Goal: Task Accomplishment & Management: Manage account settings

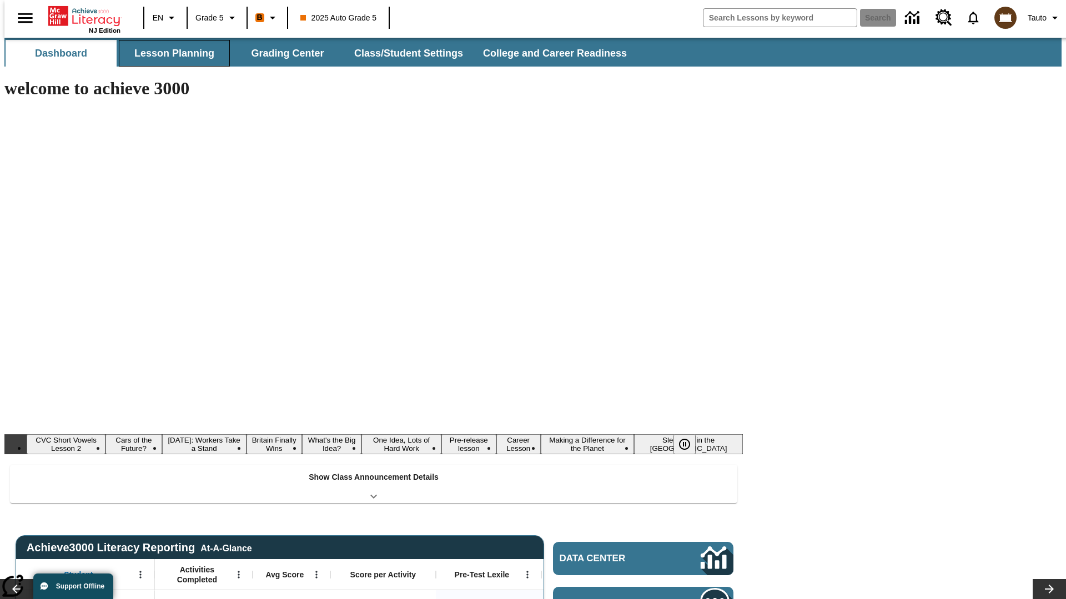
click at [170, 53] on button "Lesson Planning" at bounding box center [174, 53] width 111 height 27
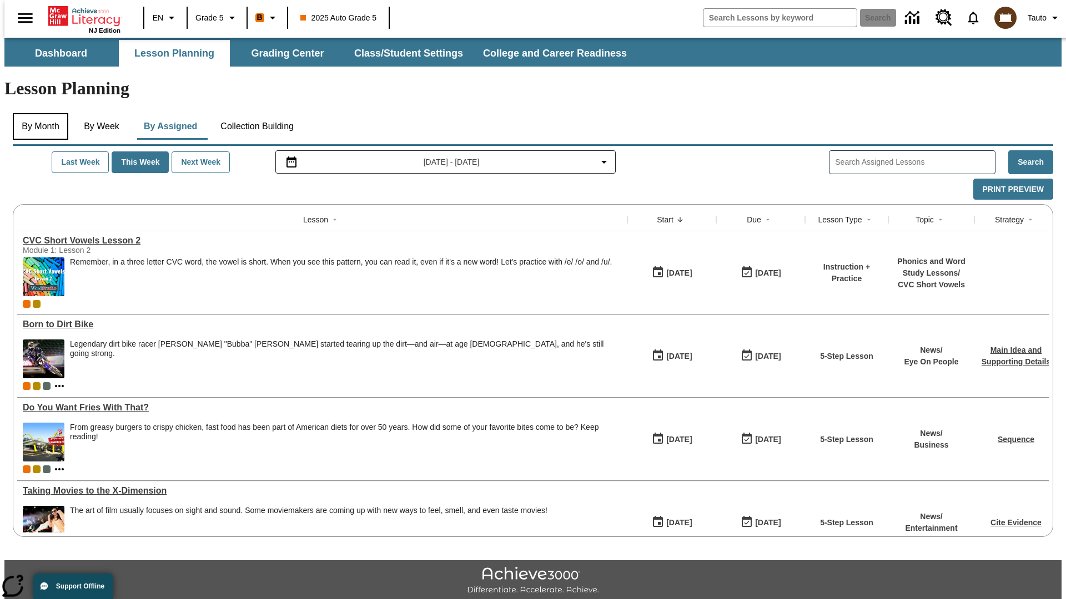
click at [37, 113] on button "By Month" at bounding box center [41, 126] width 56 height 27
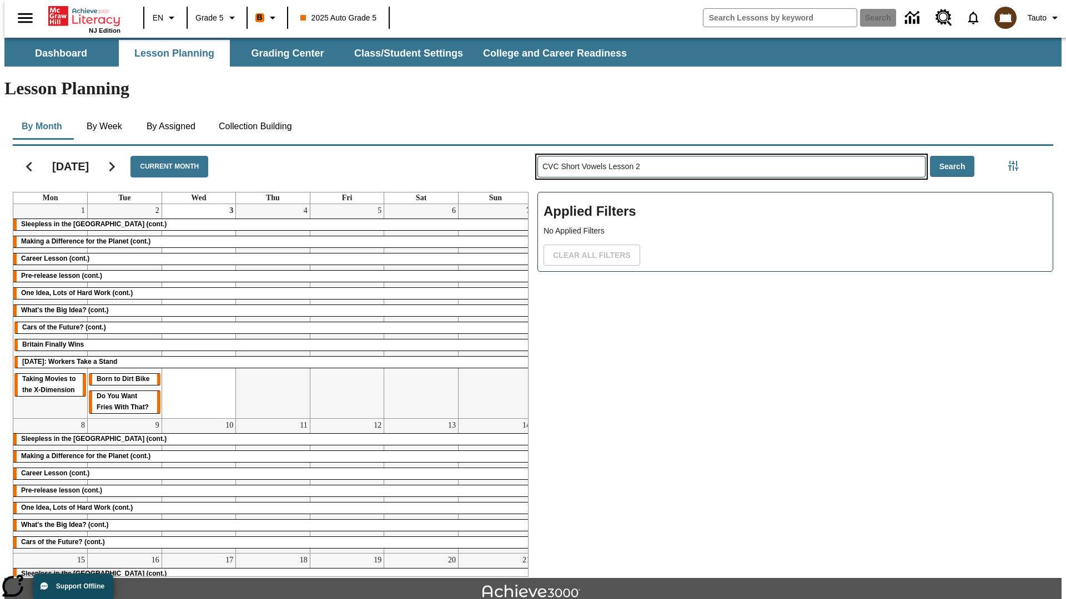
type input "CVC Short Vowels Lesson 2"
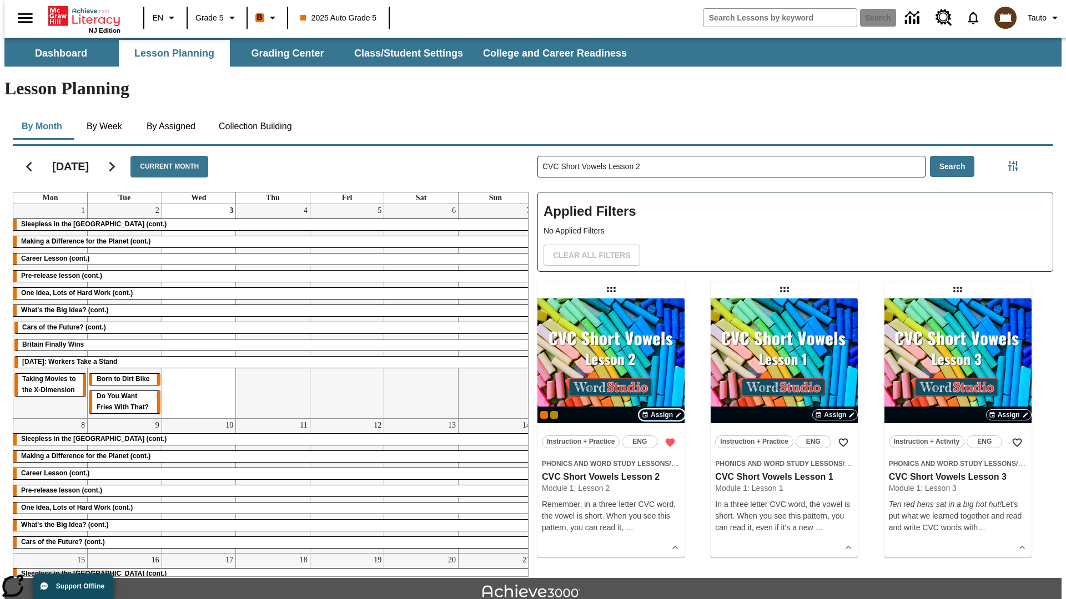
click at [662, 410] on span "Assign" at bounding box center [661, 415] width 22 height 10
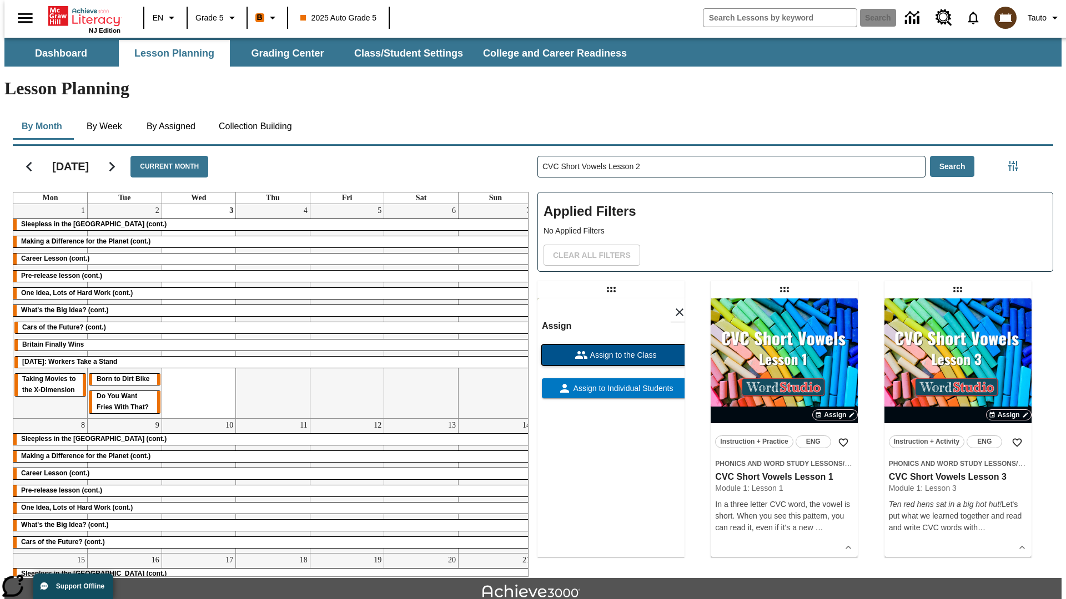
click at [611, 350] on span "Assign to the Class" at bounding box center [622, 356] width 69 height 12
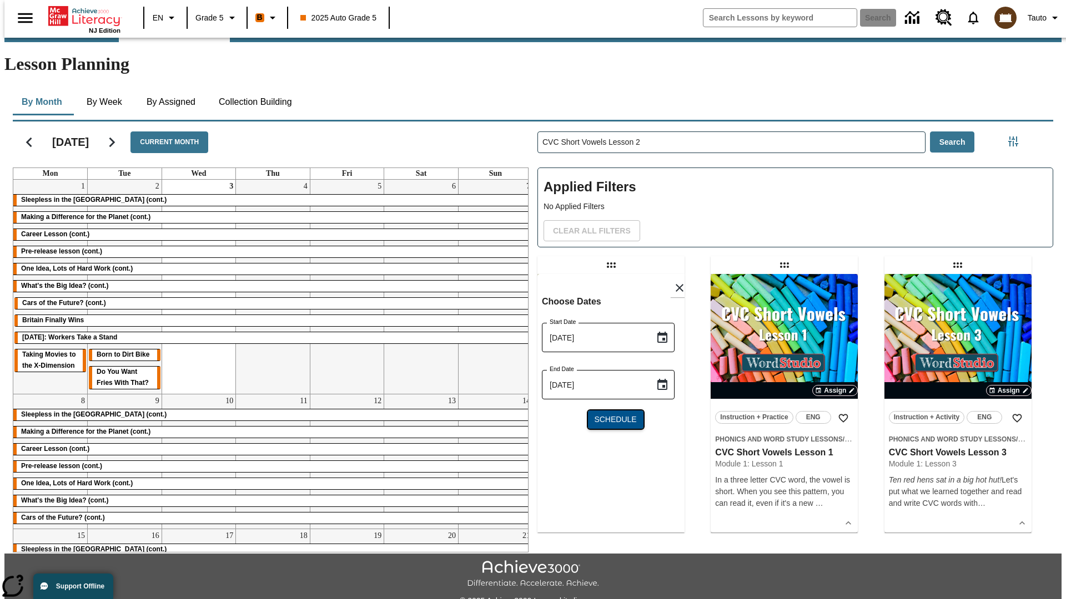
click at [611, 414] on span "Schedule" at bounding box center [615, 420] width 42 height 12
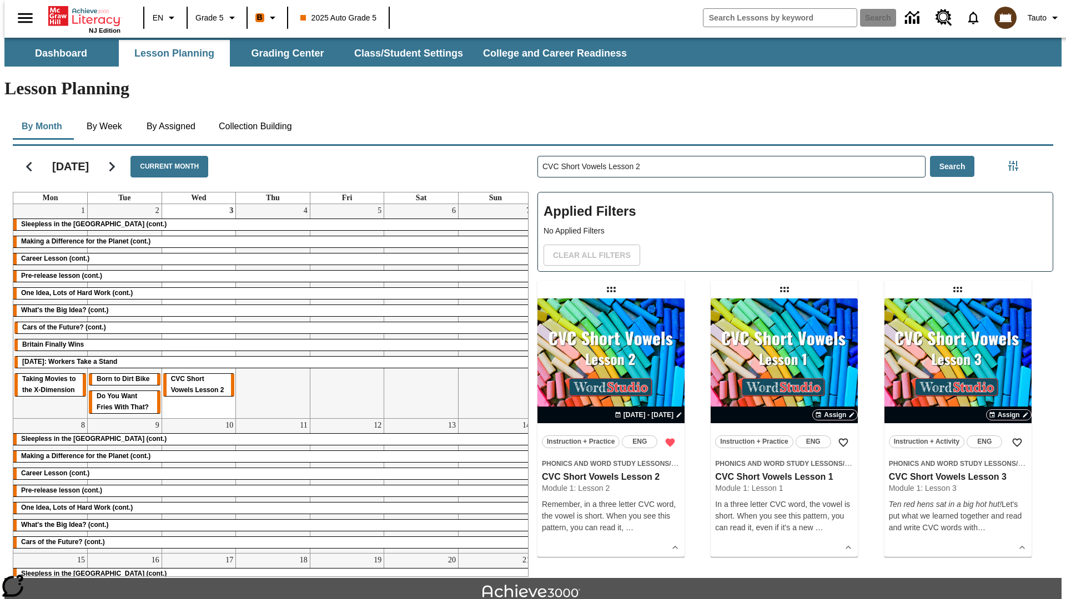
scroll to position [24, 0]
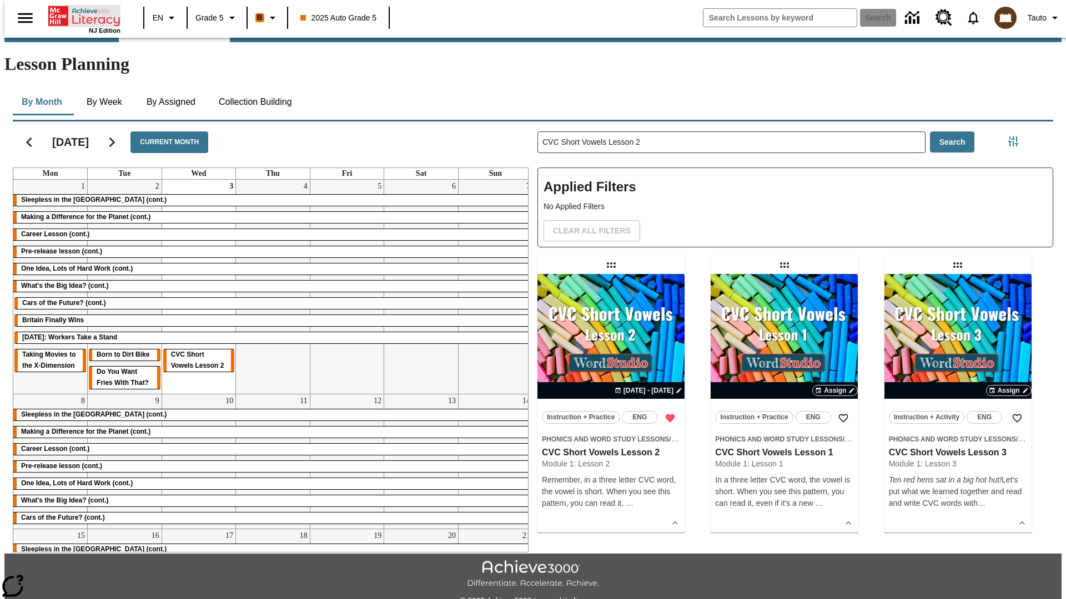
click at [80, 15] on icon "Home" at bounding box center [85, 16] width 74 height 22
